Goal: Task Accomplishment & Management: Manage account settings

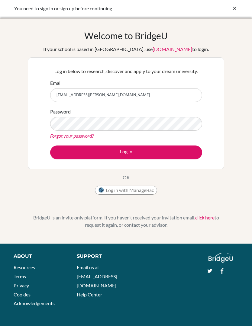
type input "[EMAIL_ADDRESS][PERSON_NAME][DOMAIN_NAME]"
click at [78, 155] on button "Log in" at bounding box center [126, 153] width 152 height 14
click at [63, 138] on link "Forgot your password?" at bounding box center [71, 136] width 43 height 6
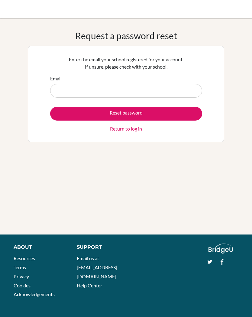
click at [64, 92] on input "Email" at bounding box center [126, 91] width 152 height 14
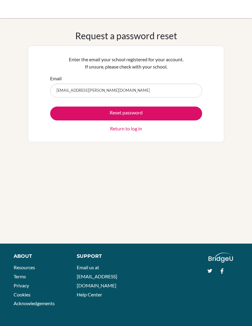
type input "ewurama.nkrumah@icsghana.info"
click at [70, 115] on button "Reset password" at bounding box center [126, 114] width 152 height 14
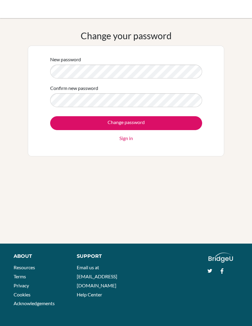
click at [71, 117] on input "Change password" at bounding box center [126, 123] width 152 height 14
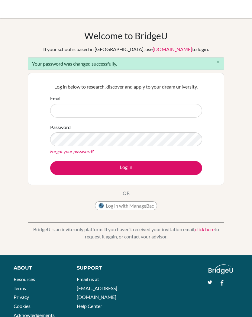
click at [62, 110] on input "Email" at bounding box center [126, 111] width 152 height 14
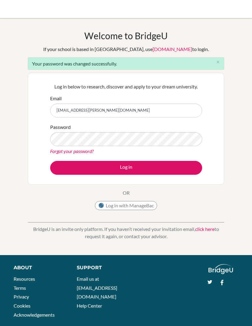
type input "[EMAIL_ADDRESS][PERSON_NAME][DOMAIN_NAME]"
click at [69, 162] on button "Log in" at bounding box center [126, 168] width 152 height 14
